Goal: Information Seeking & Learning: Understand process/instructions

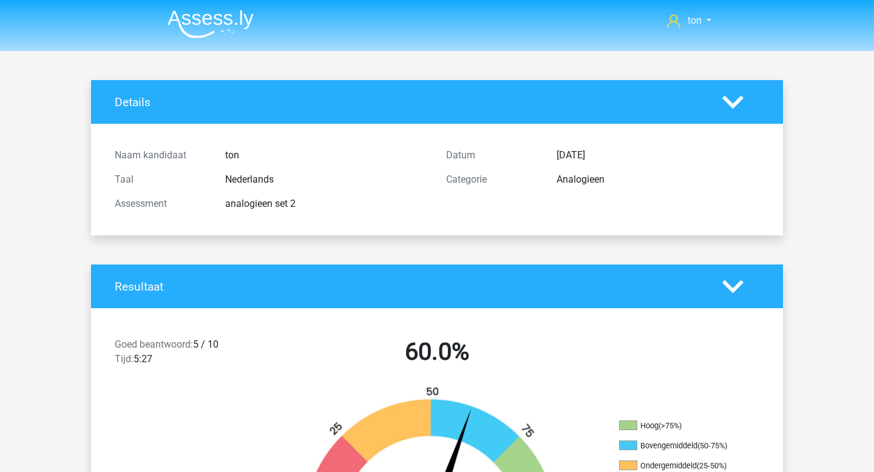
click at [211, 22] on img at bounding box center [210, 24] width 86 height 29
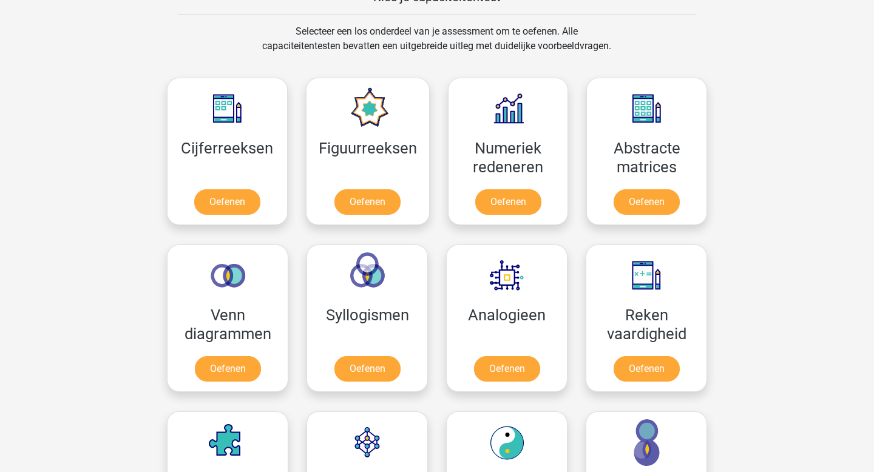
scroll to position [499, 0]
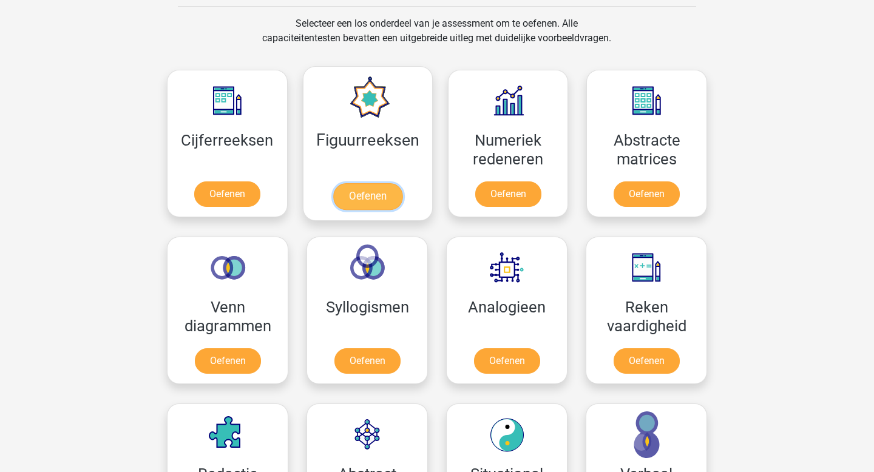
click at [364, 183] on link "Oefenen" at bounding box center [366, 196] width 69 height 27
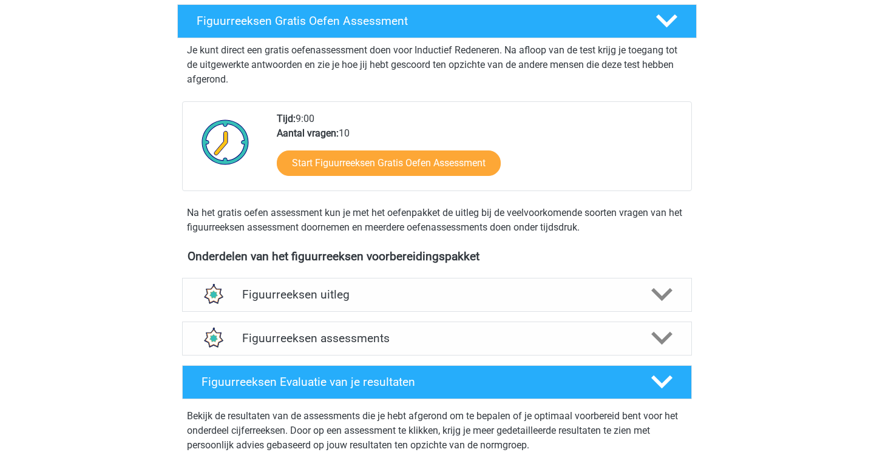
scroll to position [223, 0]
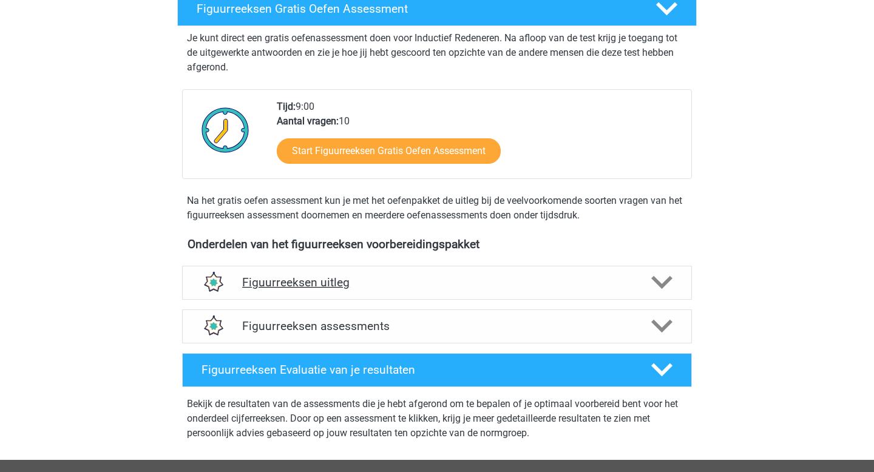
click at [366, 283] on h4 "Figuurreeksen uitleg" at bounding box center [436, 282] width 389 height 14
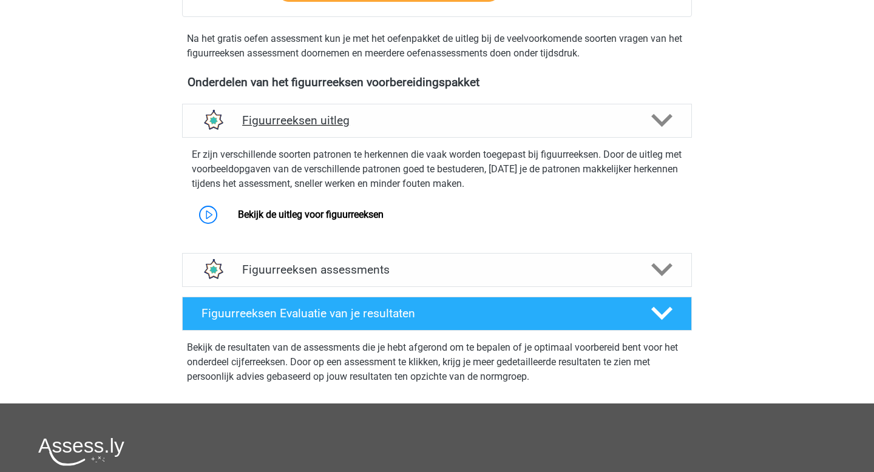
scroll to position [381, 0]
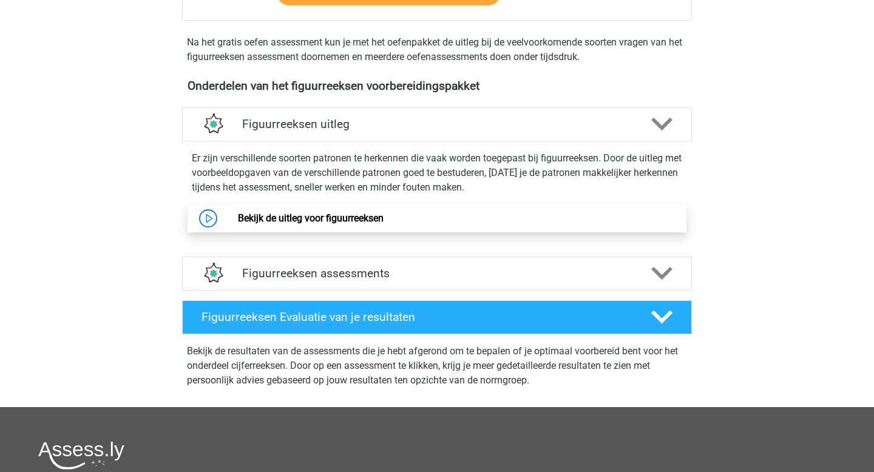
click at [363, 218] on link "Bekijk de uitleg voor figuurreeksen" at bounding box center [311, 218] width 146 height 12
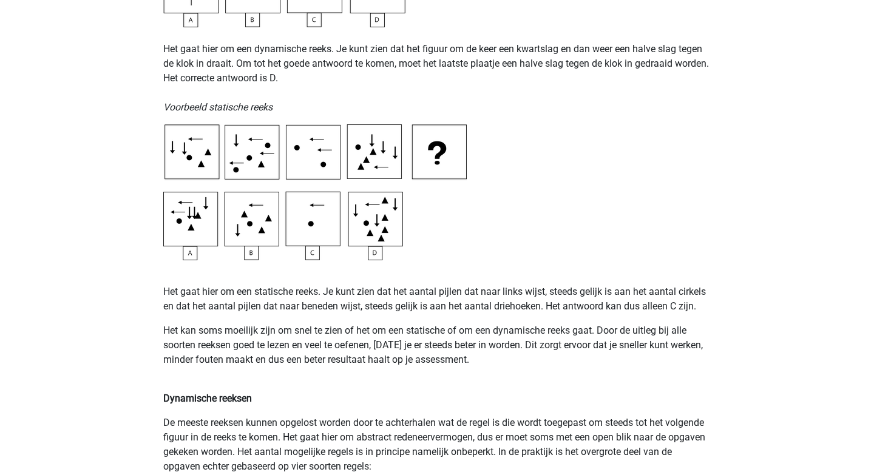
scroll to position [579, 0]
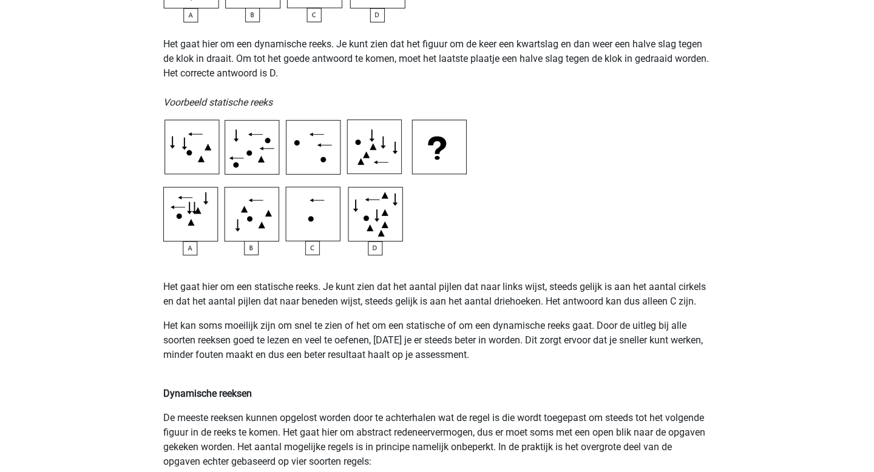
click at [381, 197] on img at bounding box center [314, 188] width 303 height 136
